Goal: Information Seeking & Learning: Learn about a topic

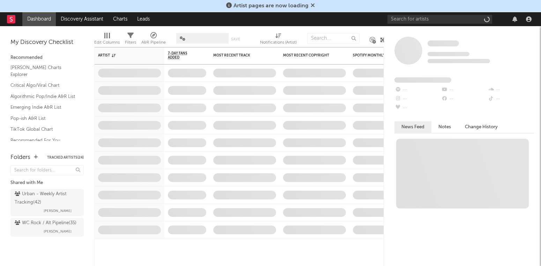
click at [312, 6] on icon at bounding box center [313, 5] width 4 height 6
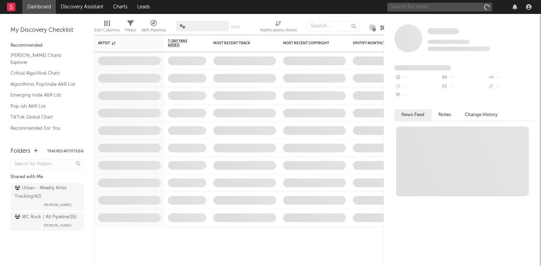
click at [430, 10] on input "text" at bounding box center [440, 7] width 105 height 9
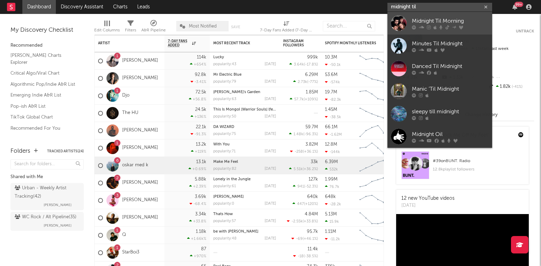
type input "midnight til"
click at [434, 17] on div "Midnight Til Morning" at bounding box center [450, 21] width 77 height 8
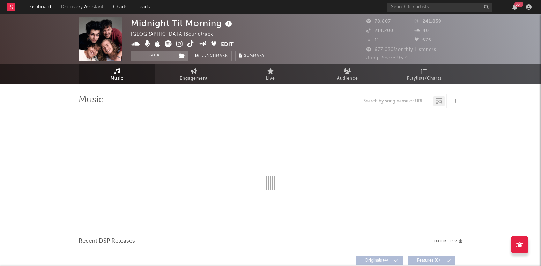
select select "1w"
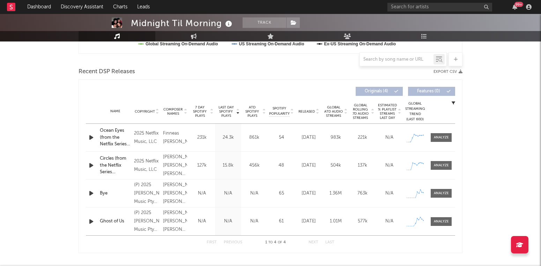
scroll to position [227, 0]
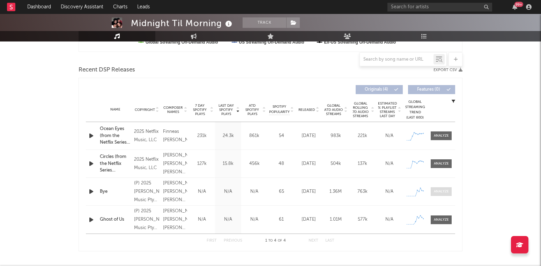
click at [436, 193] on div at bounding box center [441, 191] width 15 height 5
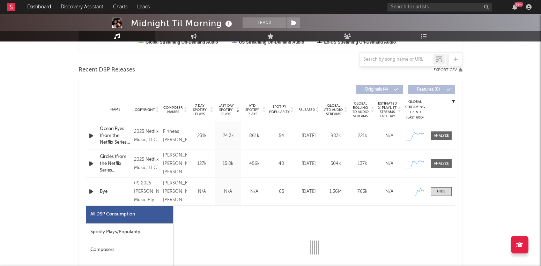
click at [145, 232] on div "Spotify Plays/Popularity" at bounding box center [129, 233] width 87 height 18
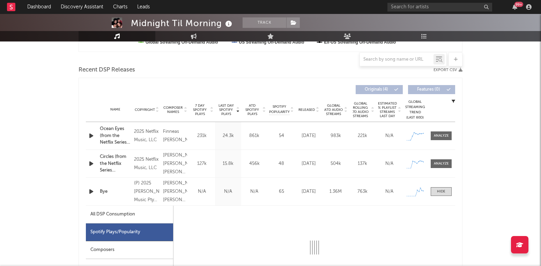
select select "1w"
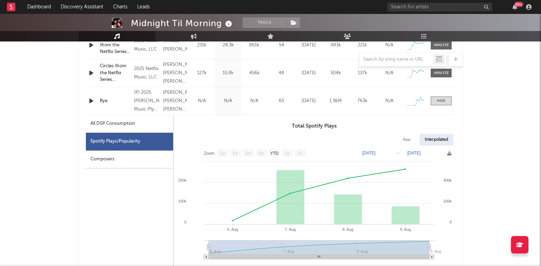
scroll to position [331, 0]
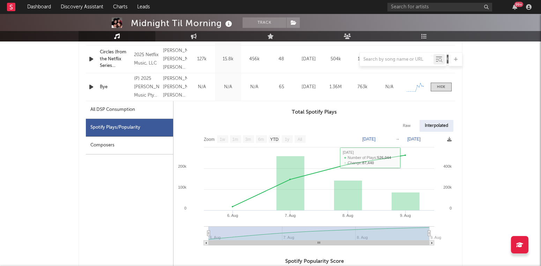
click at [412, 139] on text "[DATE]" at bounding box center [414, 139] width 13 height 5
click at [434, 141] on input "[DATE]" at bounding box center [417, 139] width 32 height 7
click at [441, 88] on div at bounding box center [441, 87] width 8 height 5
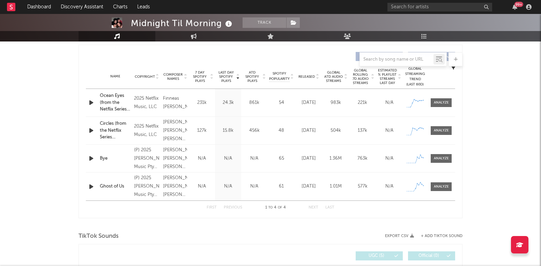
scroll to position [256, 0]
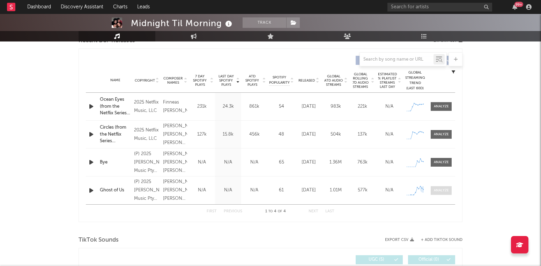
click at [435, 189] on div at bounding box center [441, 190] width 15 height 5
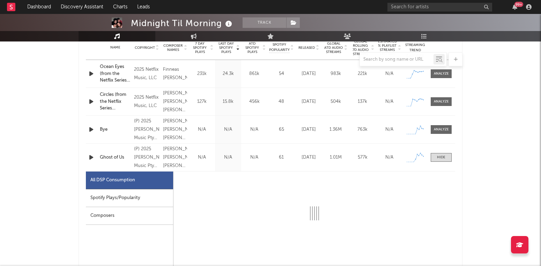
select select "1w"
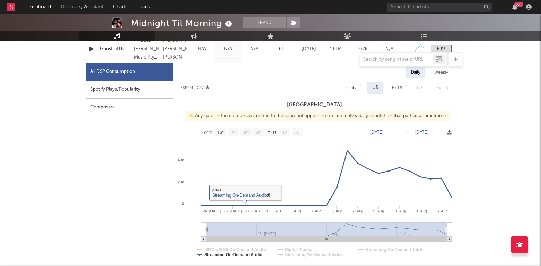
scroll to position [398, 0]
click at [144, 86] on div "Spotify Plays/Popularity" at bounding box center [129, 90] width 87 height 18
select select "1w"
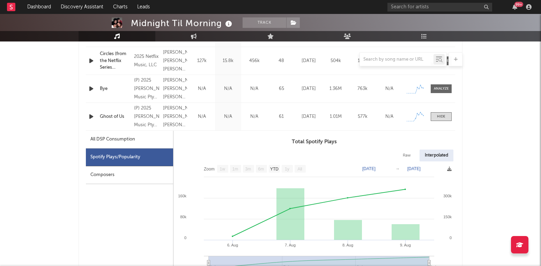
scroll to position [314, 0]
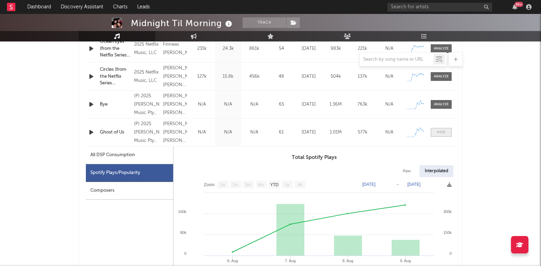
click at [435, 136] on span at bounding box center [441, 132] width 21 height 9
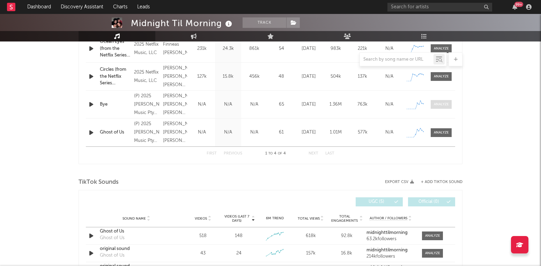
click at [439, 105] on div at bounding box center [441, 104] width 15 height 5
select select "1w"
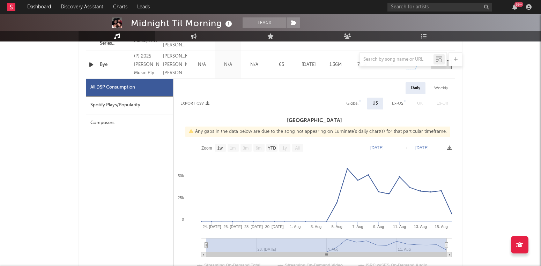
scroll to position [353, 0]
click at [126, 108] on div "Spotify Plays/Popularity" at bounding box center [129, 106] width 87 height 18
select select "1w"
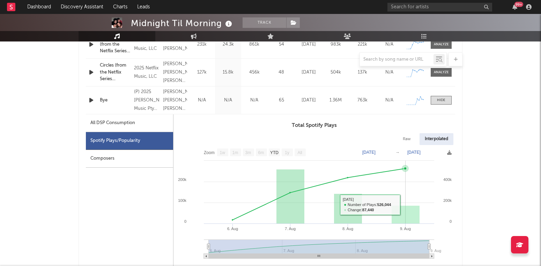
scroll to position [291, 0]
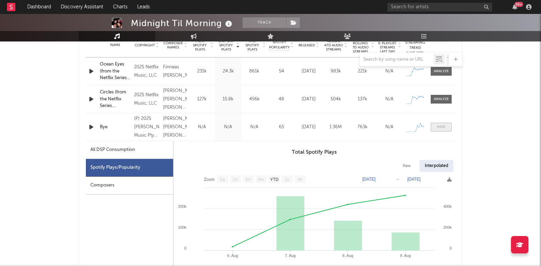
click at [440, 126] on div at bounding box center [441, 127] width 8 height 5
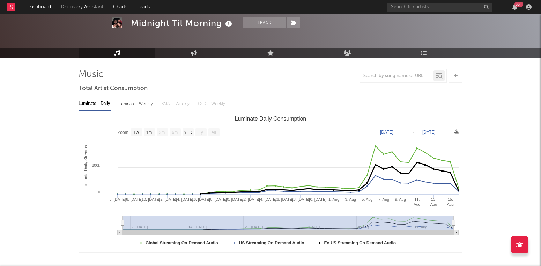
scroll to position [21, 0]
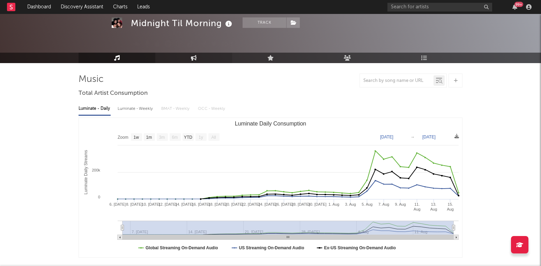
click at [193, 60] on icon at bounding box center [194, 58] width 6 height 6
select select "1w"
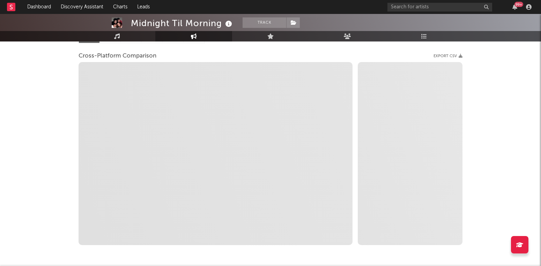
scroll to position [87, 0]
select select "1m"
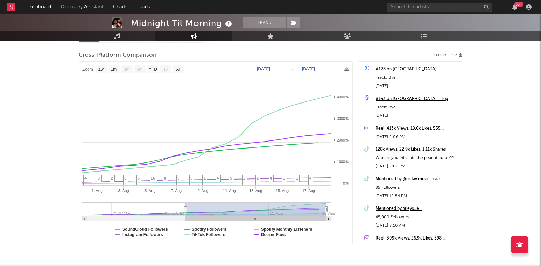
type input "[DATE]"
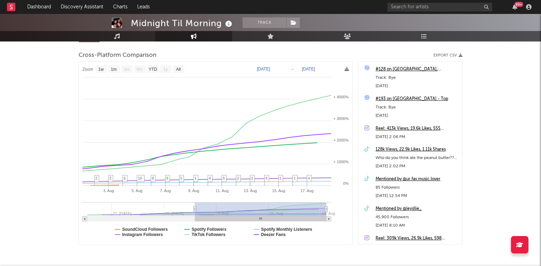
drag, startPoint x: 103, startPoint y: 211, endPoint x: 195, endPoint y: 201, distance: 92.7
click at [195, 201] on icon "Created with Highcharts 10.3.3 3. [DATE]. [DATE]. [DATE]. Aug [DATE]. Aug [DATE…" at bounding box center [215, 153] width 273 height 183
select select "1w"
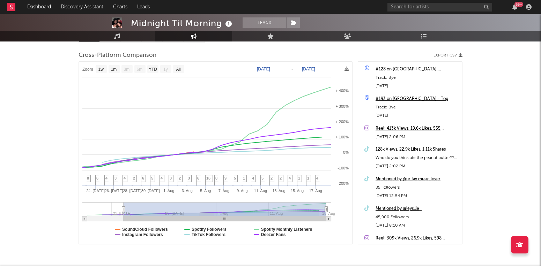
type input "[DATE]"
drag, startPoint x: 196, startPoint y: 212, endPoint x: 119, endPoint y: 208, distance: 77.3
click at [122, 208] on icon at bounding box center [123, 209] width 3 height 5
select select "1w"
